Goal: Use online tool/utility: Utilize a website feature to perform a specific function

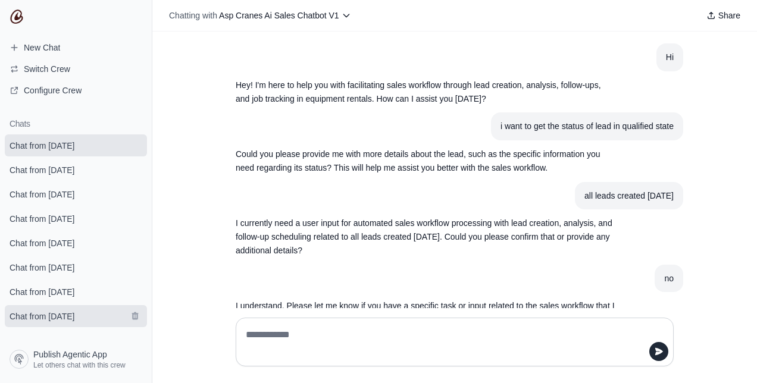
click at [36, 323] on span "Chat from [DATE]" at bounding box center [42, 317] width 65 height 12
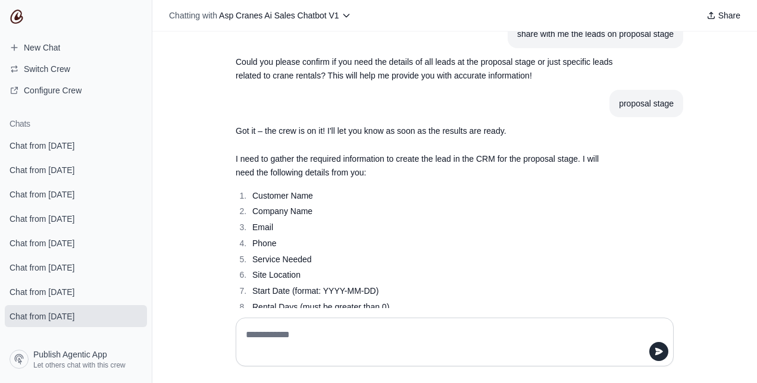
scroll to position [1066, 0]
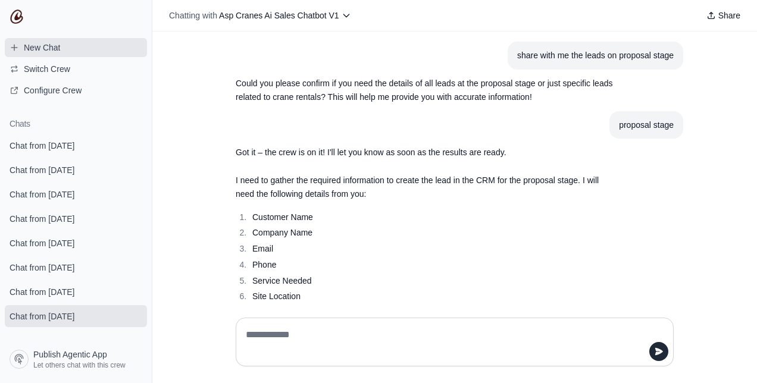
click at [39, 53] on span "New Chat" at bounding box center [42, 48] width 36 height 12
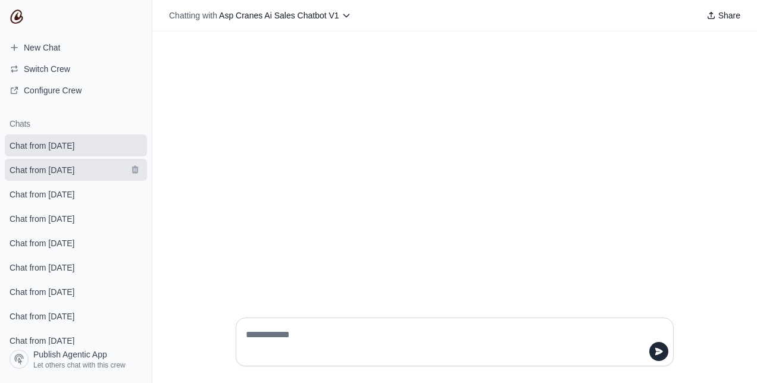
click at [74, 175] on span "Chat from [DATE]" at bounding box center [42, 170] width 65 height 12
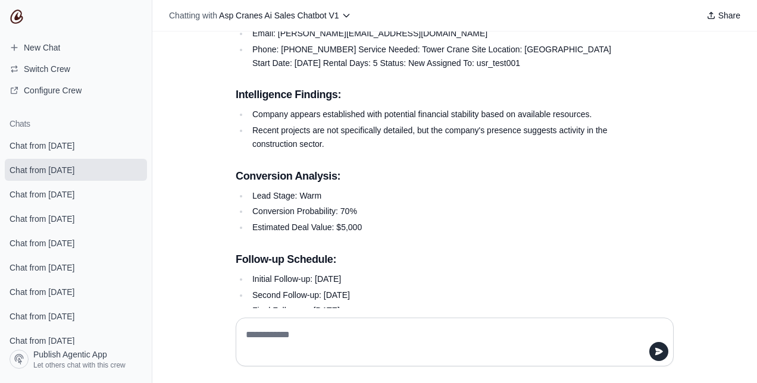
scroll to position [801, 0]
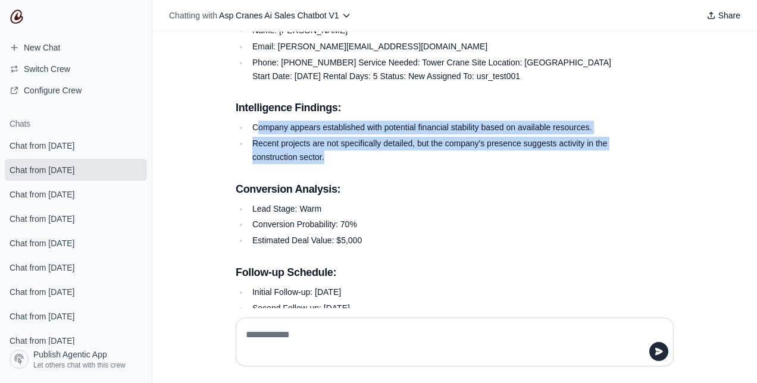
drag, startPoint x: 254, startPoint y: 124, endPoint x: 324, endPoint y: 153, distance: 75.8
click at [324, 153] on ul "Company appears established with potential financial stability based on availab…" at bounding box center [426, 142] width 381 height 43
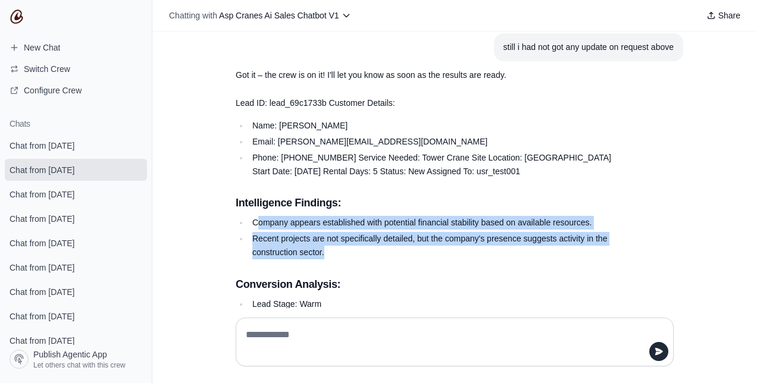
scroll to position [682, 0]
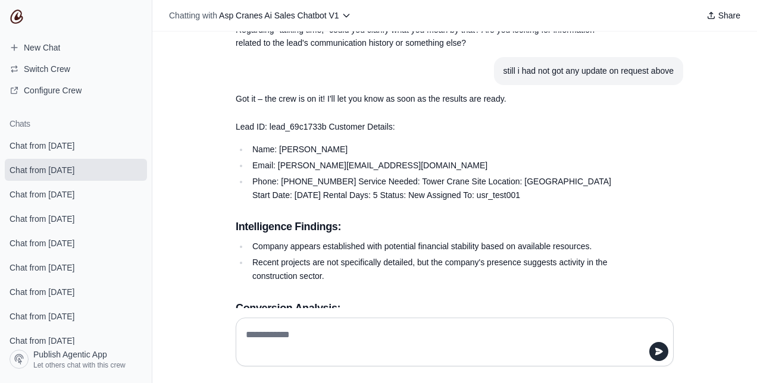
click at [746, 189] on div "Hi Hey! I'm here to help you with facilitating sales workflow through lead crea…" at bounding box center [454, 170] width 605 height 277
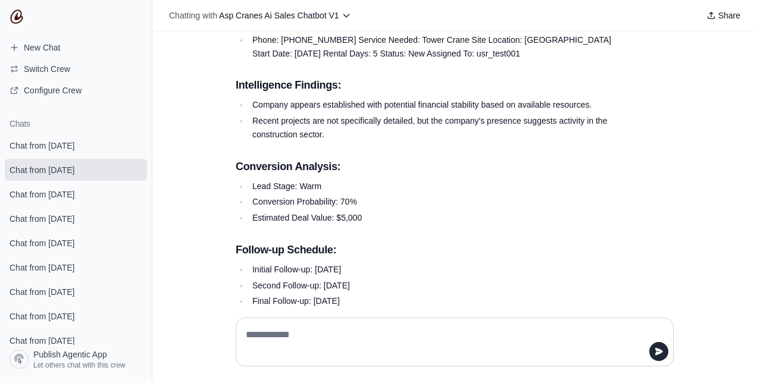
scroll to position [846, 0]
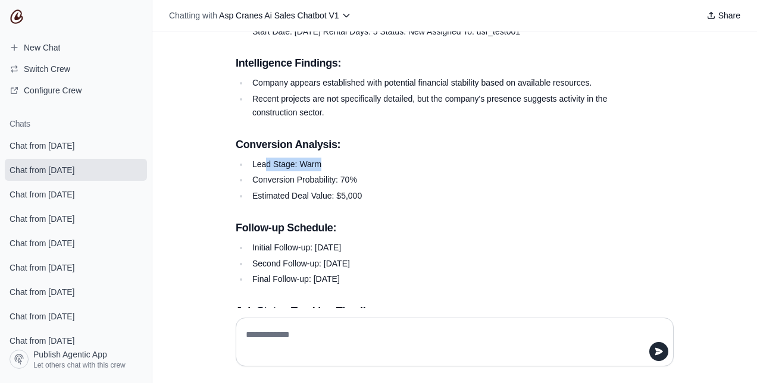
drag, startPoint x: 262, startPoint y: 164, endPoint x: 317, endPoint y: 169, distance: 55.0
click at [317, 169] on li "Lead Stage: Warm" at bounding box center [433, 165] width 368 height 14
drag, startPoint x: 317, startPoint y: 169, endPoint x: 376, endPoint y: 194, distance: 64.0
click at [376, 194] on ul "Lead Stage: Warm Conversion Probability: 70% Estimated Deal Value: $5,000" at bounding box center [426, 180] width 381 height 45
click at [393, 227] on h3 "Follow-up Schedule:" at bounding box center [426, 228] width 381 height 17
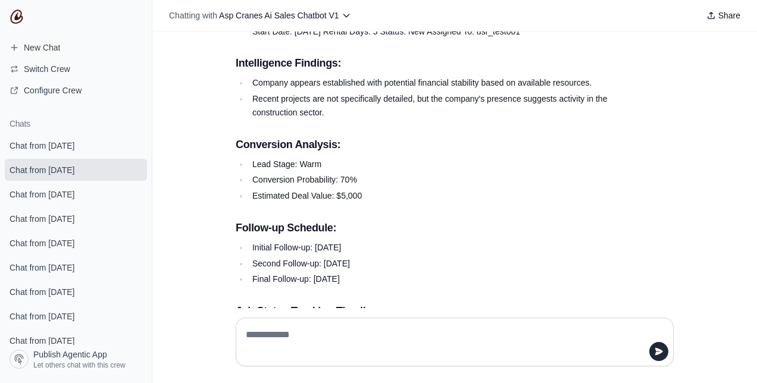
scroll to position [1094, 0]
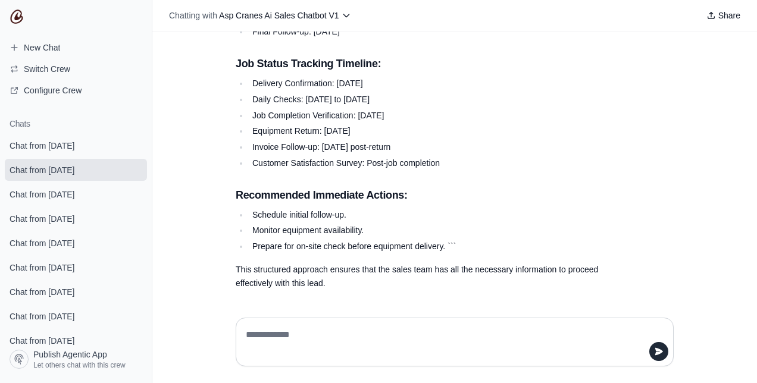
click at [296, 329] on textarea at bounding box center [451, 342] width 416 height 33
type textarea "**"
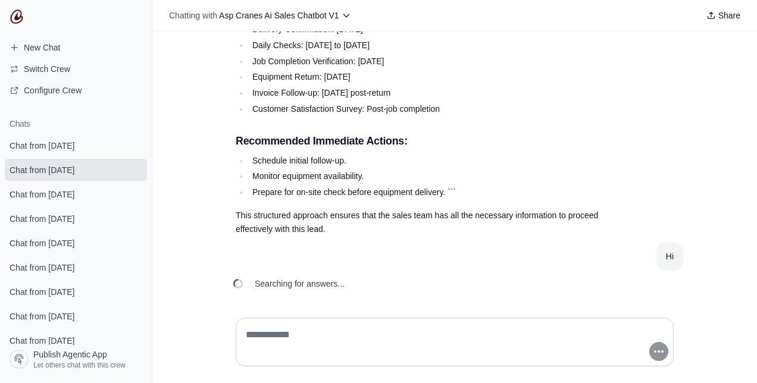
scroll to position [1163, 0]
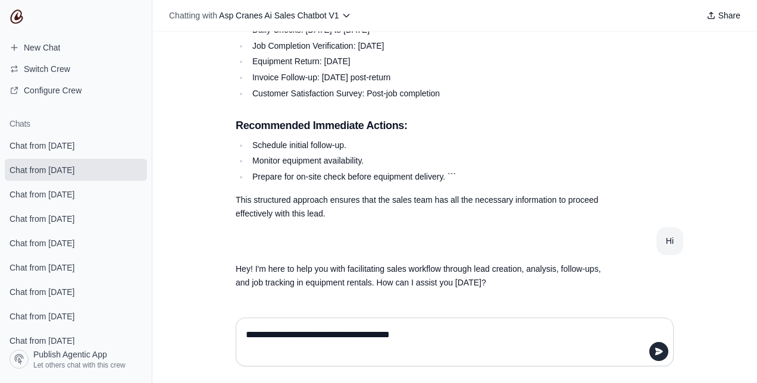
type textarea "**********"
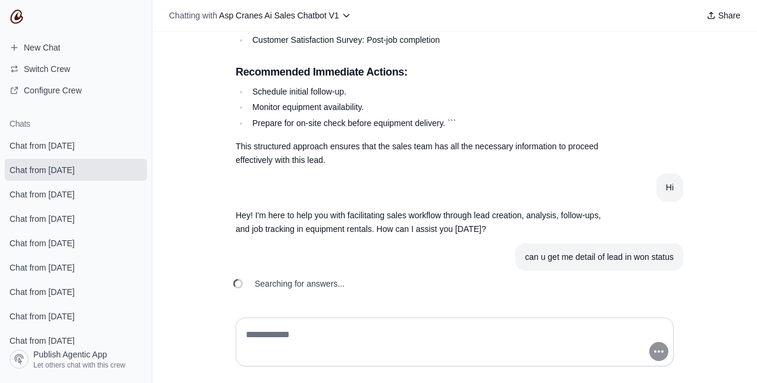
scroll to position [1232, 0]
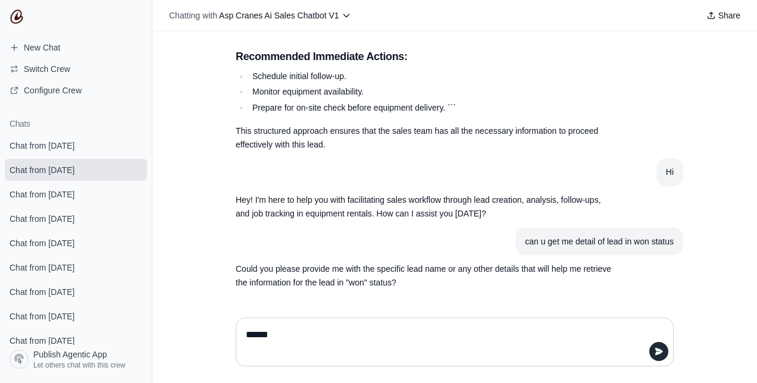
type textarea "*******"
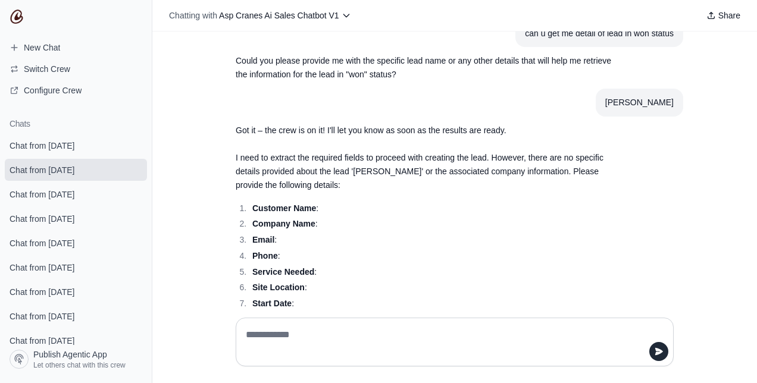
scroll to position [1514, 0]
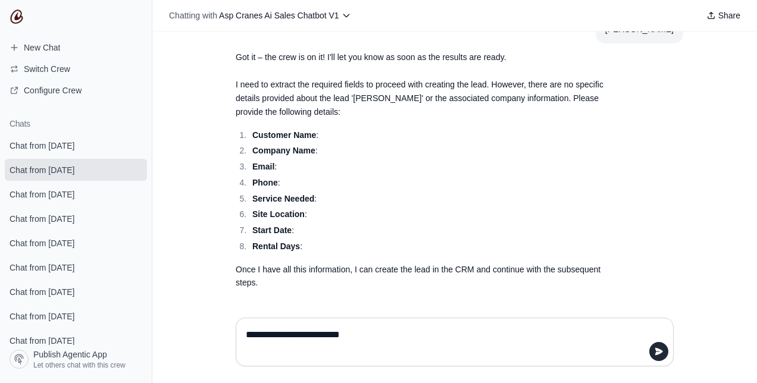
type textarea "**********"
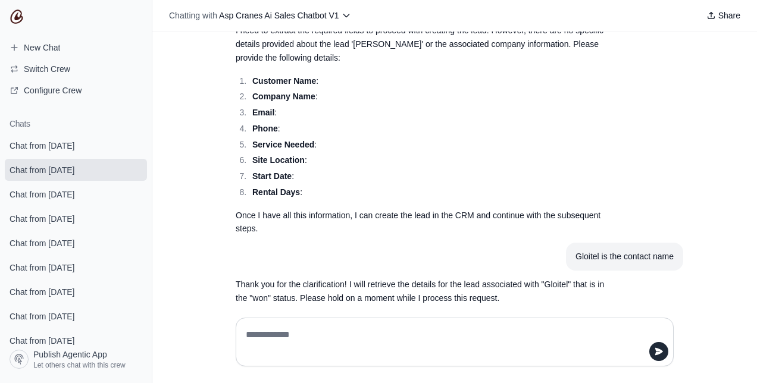
scroll to position [1606, 0]
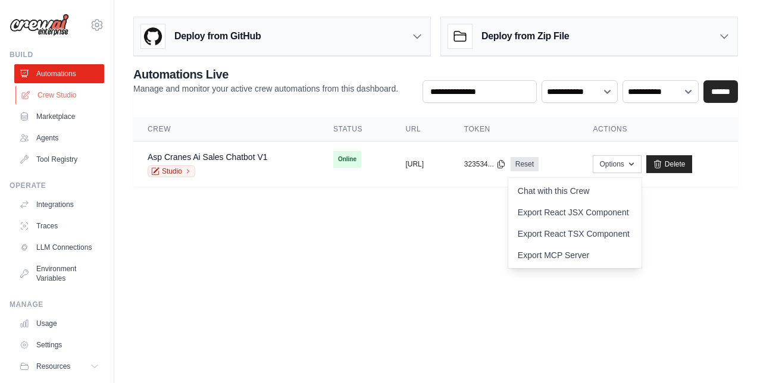
click at [52, 94] on link "Crew Studio" at bounding box center [60, 95] width 90 height 19
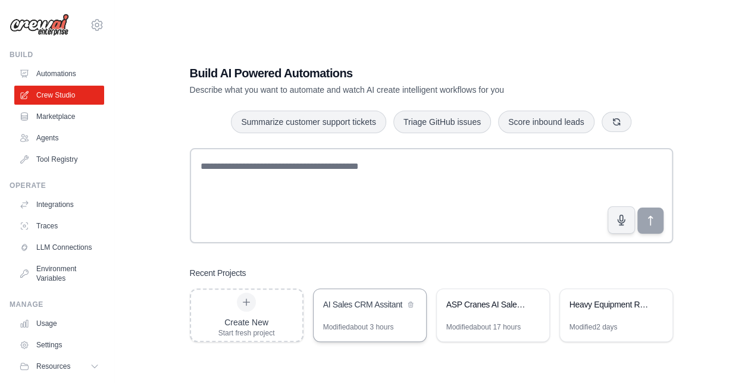
click at [380, 317] on div "AI Sales CRM Assitant" at bounding box center [370, 305] width 113 height 33
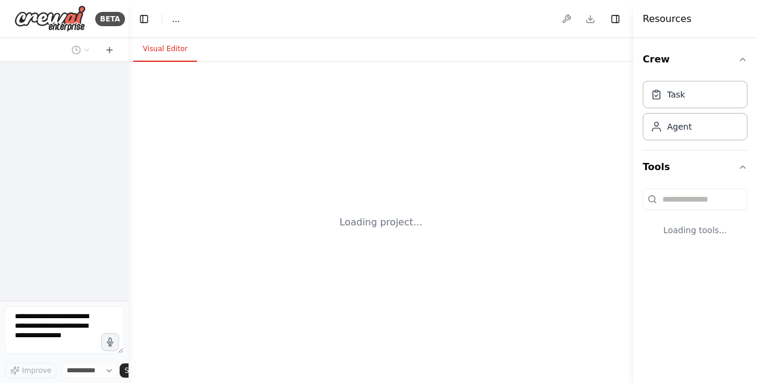
select select "****"
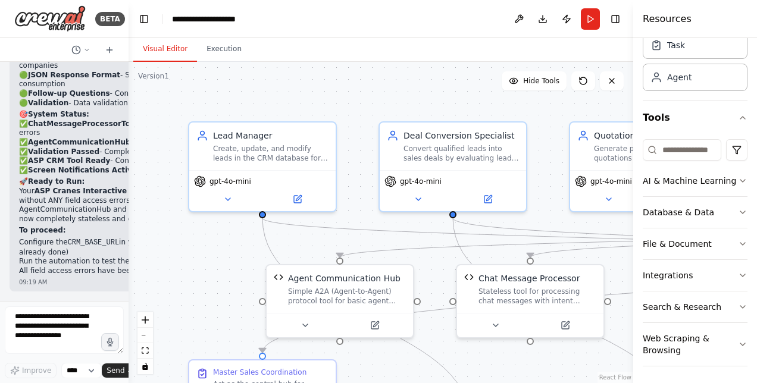
scroll to position [26549, 0]
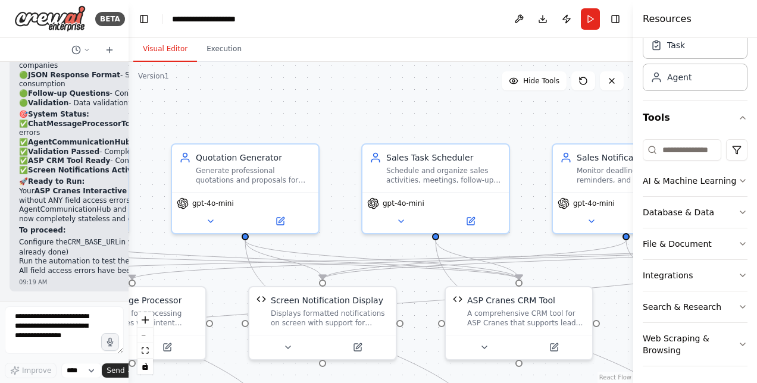
drag, startPoint x: 396, startPoint y: 106, endPoint x: -2, endPoint y: 130, distance: 399.0
click at [0, 130] on html "BETA Hello! I'm the CrewAI assistant. What kind of automation do you want to bu…" at bounding box center [378, 191] width 757 height 383
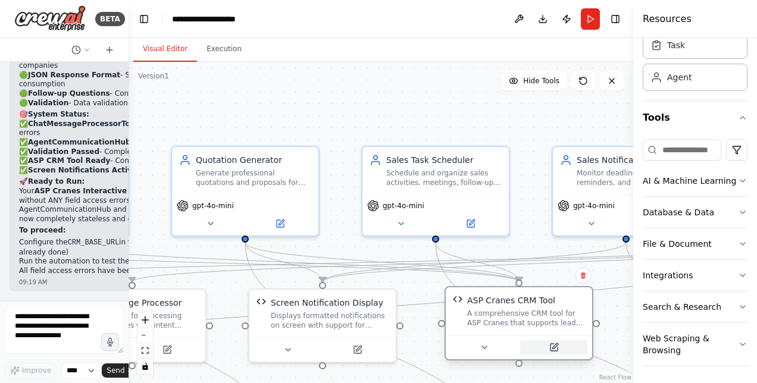
click at [557, 348] on icon at bounding box center [554, 347] width 7 height 7
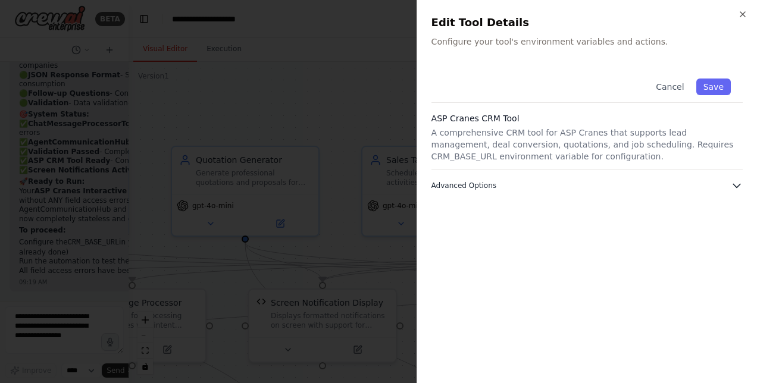
click at [518, 185] on button "Advanced Options" at bounding box center [587, 186] width 311 height 12
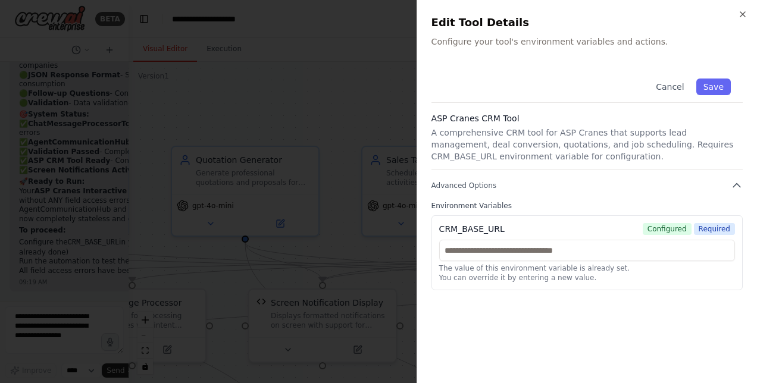
click at [347, 96] on div at bounding box center [378, 191] width 757 height 383
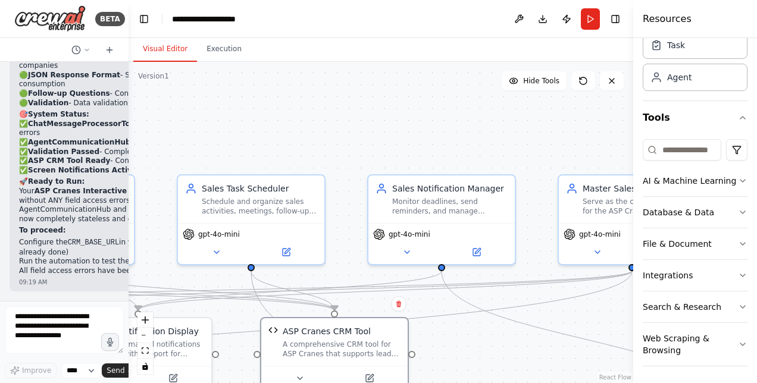
drag, startPoint x: 182, startPoint y: 118, endPoint x: 0, endPoint y: 140, distance: 183.4
click at [0, 140] on html "BETA Hello! I'm the CrewAI assistant. What kind of automation do you want to bu…" at bounding box center [378, 191] width 757 height 383
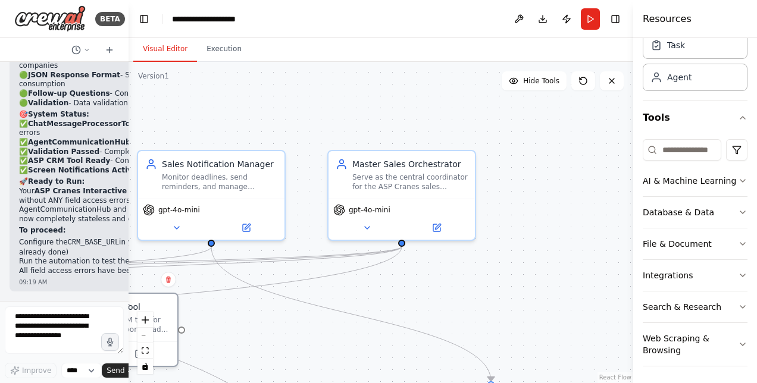
drag, startPoint x: 529, startPoint y: 123, endPoint x: 299, endPoint y: 105, distance: 231.0
click at [299, 105] on div ".deletable-edge-delete-btn { width: 20px; height: 20px; border: 0px solid #ffff…" at bounding box center [381, 222] width 505 height 321
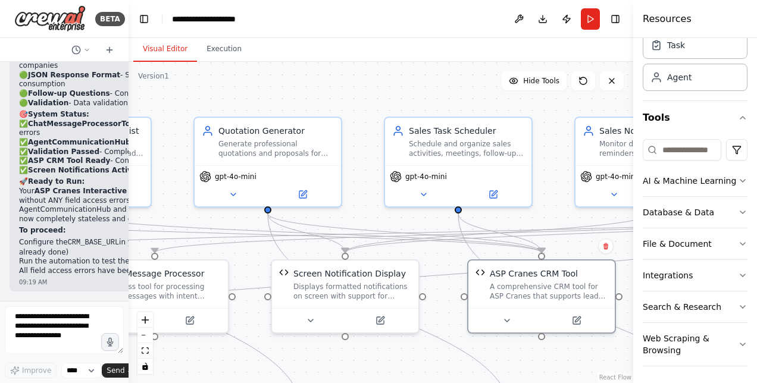
drag, startPoint x: 331, startPoint y: 105, endPoint x: 734, endPoint y: 95, distance: 403.1
click at [734, 95] on div "BETA Hello! I'm the CrewAI assistant. What kind of automation do you want to bu…" at bounding box center [378, 191] width 757 height 383
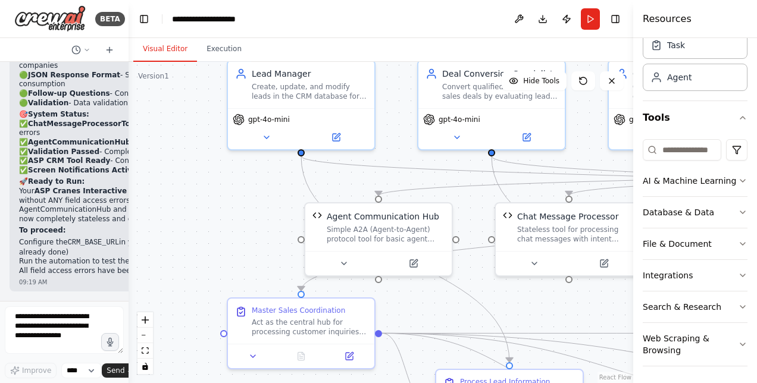
drag, startPoint x: 470, startPoint y: 64, endPoint x: 731, endPoint y: 27, distance: 263.2
click at [731, 27] on div "BETA Hello! I'm the CrewAI assistant. What kind of automation do you want to bu…" at bounding box center [378, 191] width 757 height 383
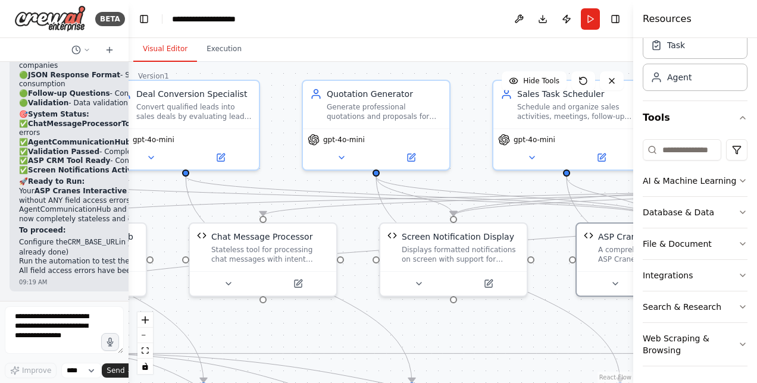
drag, startPoint x: 371, startPoint y: 180, endPoint x: 67, endPoint y: 200, distance: 305.5
click at [67, 200] on div "BETA Hello! I'm the CrewAI assistant. What kind of automation do you want to bu…" at bounding box center [378, 191] width 757 height 383
drag, startPoint x: 555, startPoint y: 308, endPoint x: 510, endPoint y: 306, distance: 45.3
click at [510, 306] on div ".deletable-edge-delete-btn { width: 20px; height: 20px; border: 0px solid #ffff…" at bounding box center [381, 222] width 505 height 321
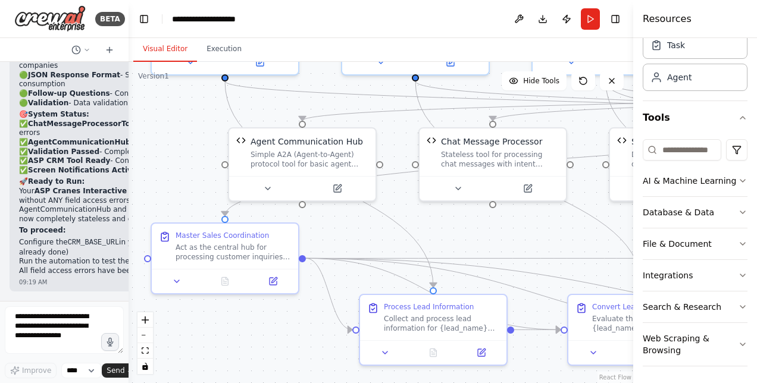
drag, startPoint x: 519, startPoint y: 326, endPoint x: 749, endPoint y: 231, distance: 248.7
click at [749, 231] on div "BETA Hello! I'm the CrewAI assistant. What kind of automation do you want to bu…" at bounding box center [378, 191] width 757 height 383
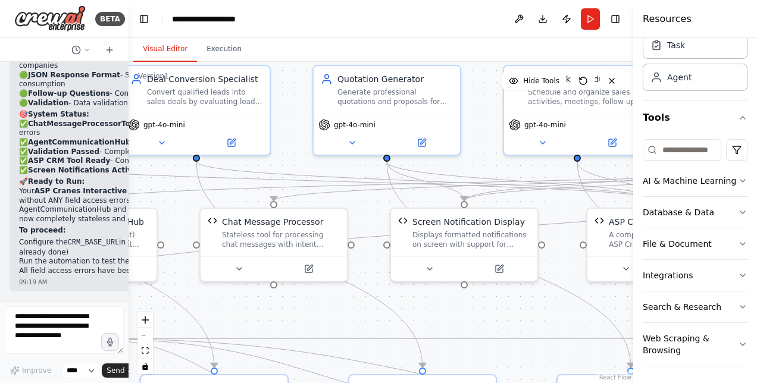
drag, startPoint x: 485, startPoint y: 229, endPoint x: 265, endPoint y: 310, distance: 233.3
click at [265, 310] on div ".deletable-edge-delete-btn { width: 20px; height: 20px; border: 0px solid #ffff…" at bounding box center [381, 222] width 505 height 321
click at [14, 111] on div "✅ Another Field Error Fixed! I've completely resolved the "ChatMessageProcessor…" at bounding box center [131, 34] width 242 height 516
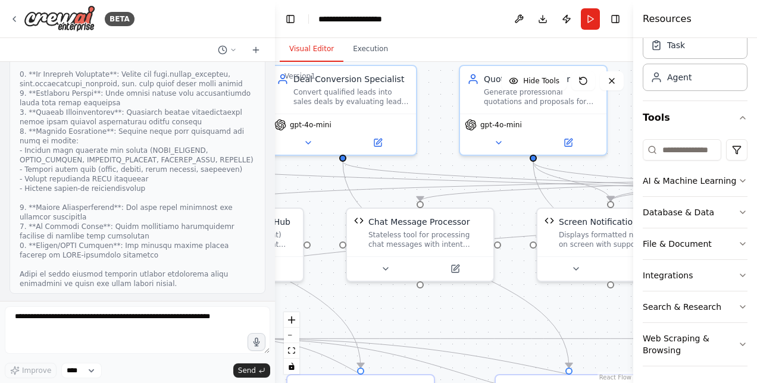
scroll to position [14616, 0]
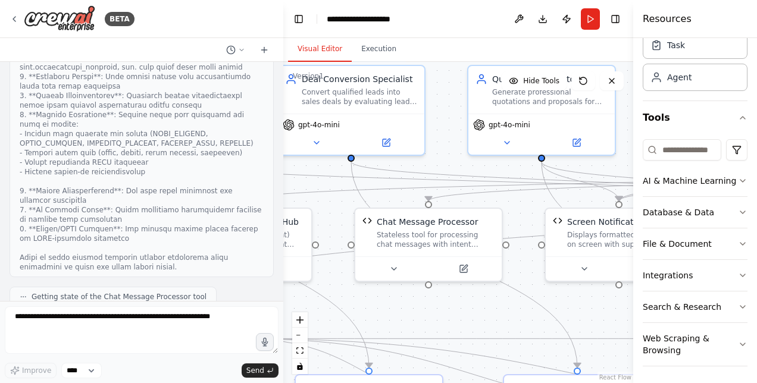
drag, startPoint x: 125, startPoint y: 140, endPoint x: 283, endPoint y: 164, distance: 160.0
click at [283, 164] on div "BETA Hello! I'm the CrewAI assistant. What kind of automation do you want to bu…" at bounding box center [378, 191] width 757 height 383
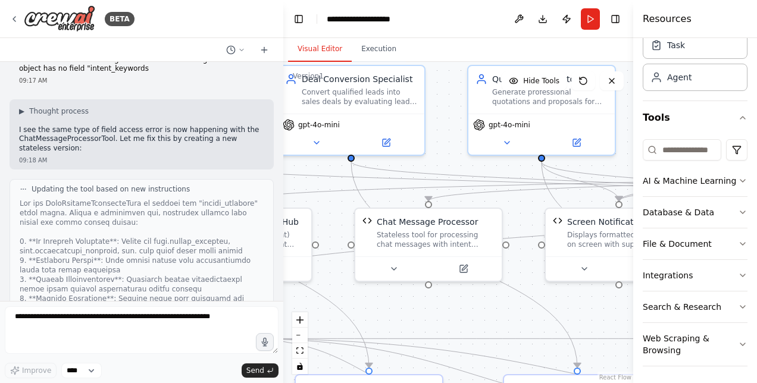
scroll to position [14426, 0]
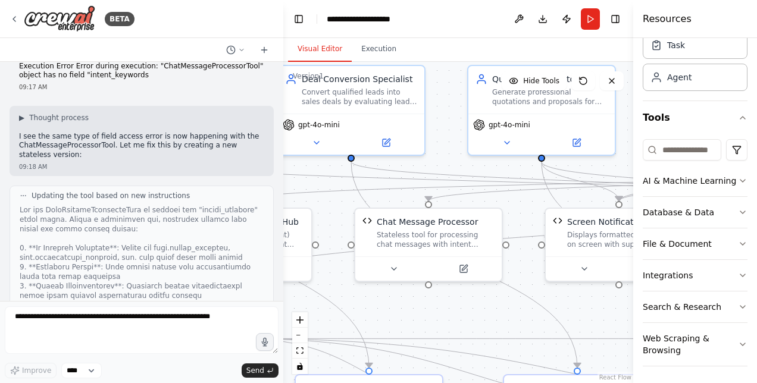
drag, startPoint x: 113, startPoint y: 126, endPoint x: 114, endPoint y: 171, distance: 45.2
drag, startPoint x: 114, startPoint y: 171, endPoint x: 115, endPoint y: 230, distance: 58.4
click at [279, 297] on div at bounding box center [281, 191] width 5 height 383
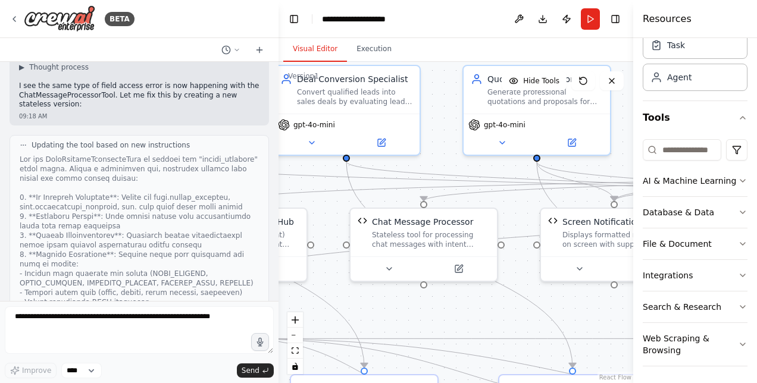
scroll to position [14712, 0]
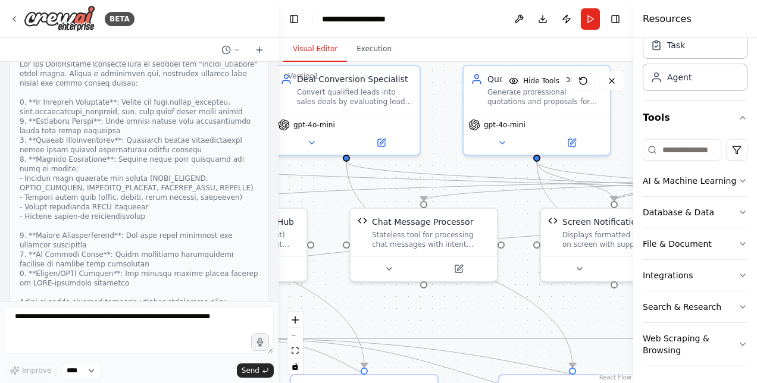
drag, startPoint x: 279, startPoint y: 285, endPoint x: 279, endPoint y: 310, distance: 25.6
click at [279, 310] on div "BETA Hello! I'm the CrewAI assistant. What kind of automation do you want to bu…" at bounding box center [378, 191] width 757 height 383
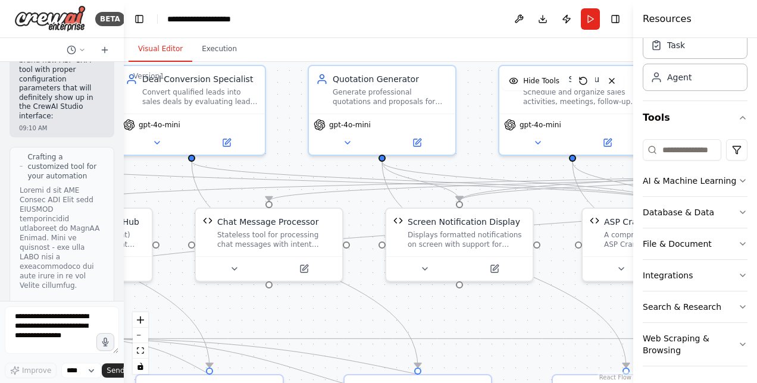
scroll to position [27981, 0]
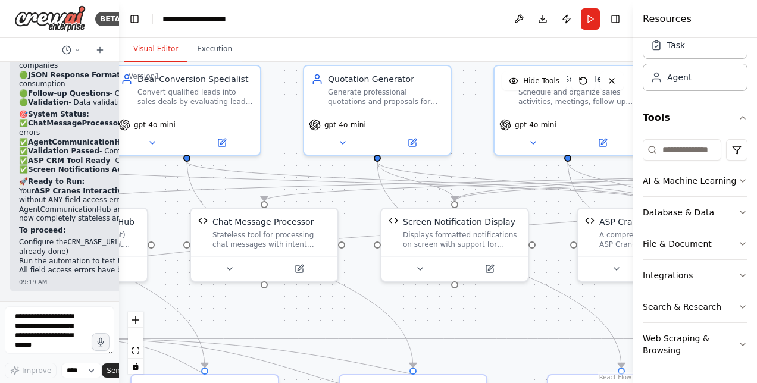
drag, startPoint x: 276, startPoint y: 208, endPoint x: 102, endPoint y: 229, distance: 175.0
click at [102, 229] on div "BETA Hello! I'm the CrewAI assistant. What kind of automation do you want to bu…" at bounding box center [59, 191] width 119 height 383
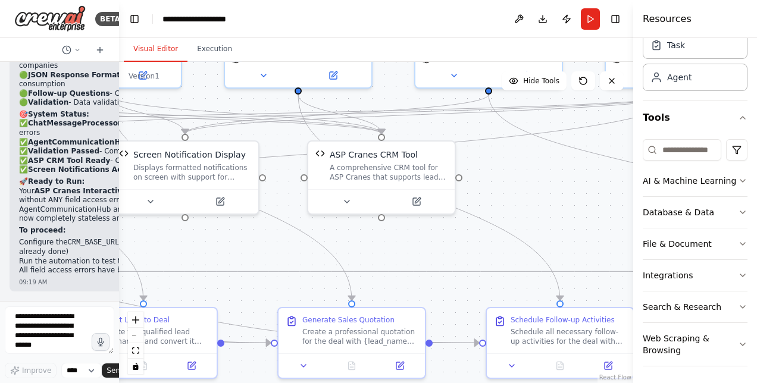
drag, startPoint x: 275, startPoint y: 161, endPoint x: 5, endPoint y: 94, distance: 277.9
click at [5, 94] on div "BETA Hello! I'm the CrewAI assistant. What kind of automation do you want to bu…" at bounding box center [378, 191] width 757 height 383
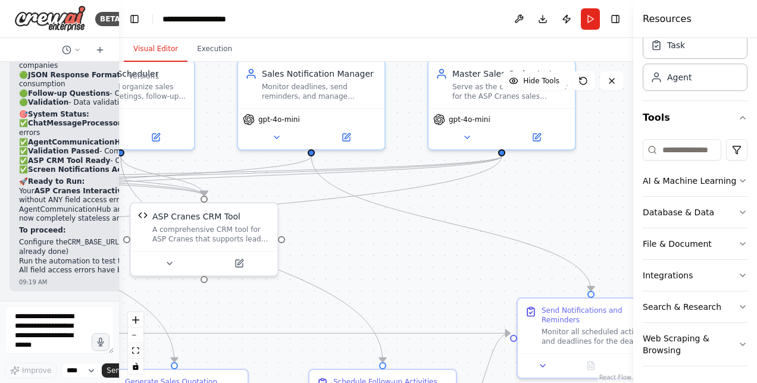
drag, startPoint x: 553, startPoint y: 248, endPoint x: 376, endPoint y: 310, distance: 187.9
click at [376, 310] on div ".deletable-edge-delete-btn { width: 20px; height: 20px; border: 0px solid #ffff…" at bounding box center [376, 222] width 514 height 321
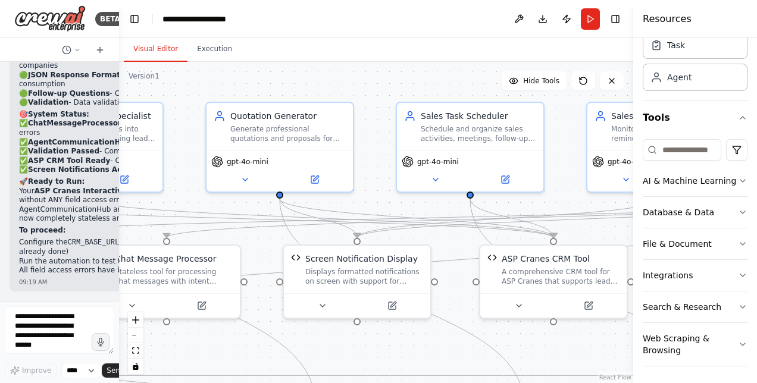
drag, startPoint x: 407, startPoint y: 254, endPoint x: 756, endPoint y: 296, distance: 351.4
click at [756, 296] on div "BETA Hello! I'm the CrewAI assistant. What kind of automation do you want to bu…" at bounding box center [378, 191] width 757 height 383
